Goal: Navigation & Orientation: Find specific page/section

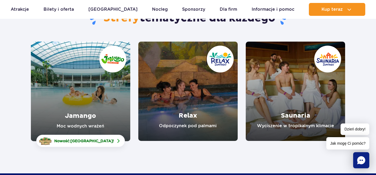
scroll to position [52, 0]
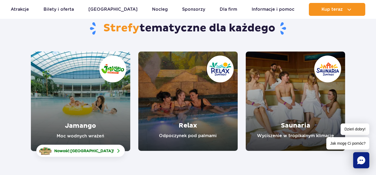
click at [84, 127] on link "Jamango" at bounding box center [80, 102] width 99 height 100
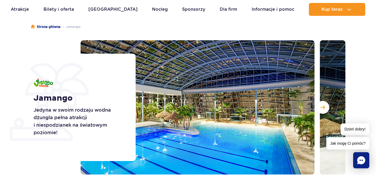
scroll to position [51, 0]
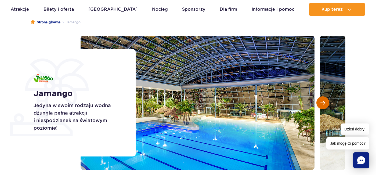
click at [326, 106] on button "Następny slajd" at bounding box center [322, 102] width 13 height 13
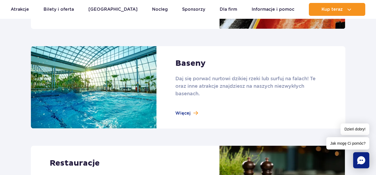
scroll to position [554, 0]
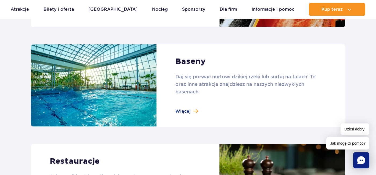
click at [186, 112] on link at bounding box center [188, 85] width 315 height 83
